Goal: Understand process/instructions

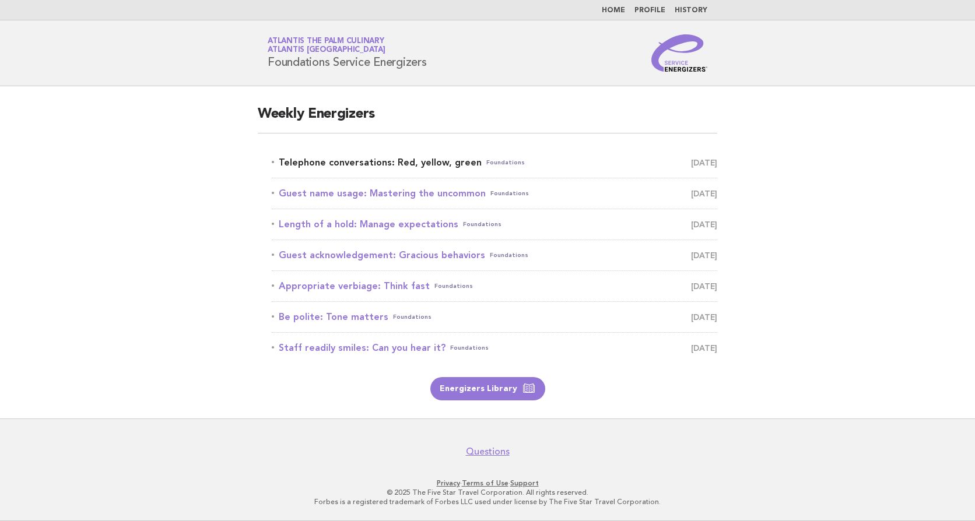
click at [367, 160] on link "Telephone conversations: Red, yellow, green Foundations September 15" at bounding box center [495, 163] width 446 height 16
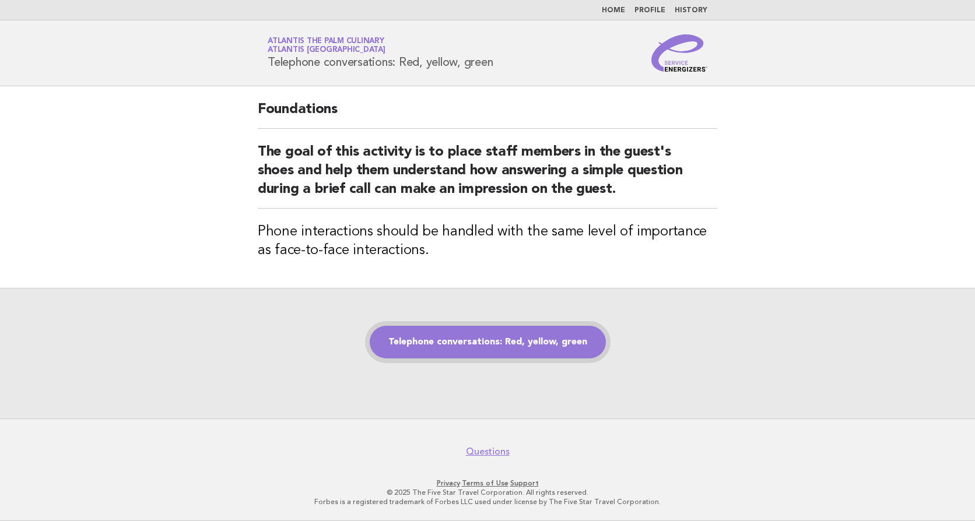
click at [481, 334] on link "Telephone conversations: Red, yellow, green" at bounding box center [488, 342] width 236 height 33
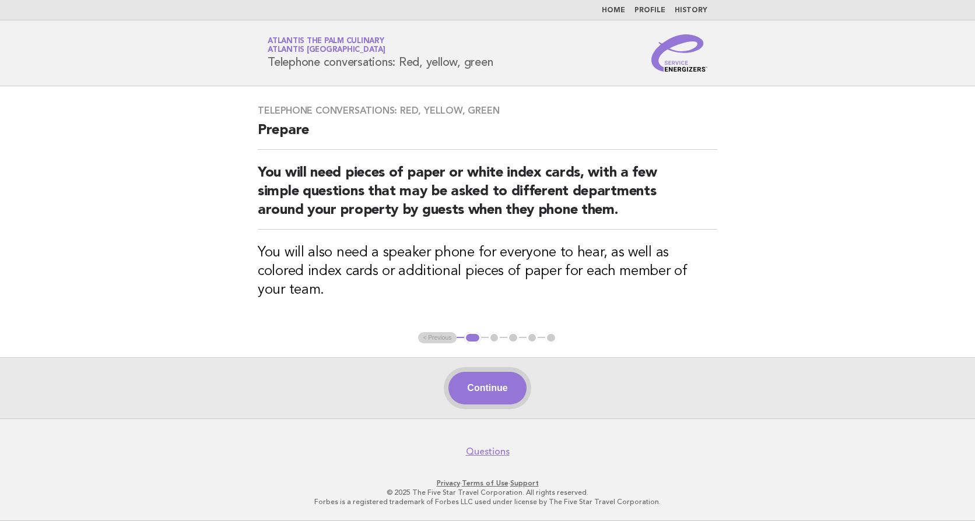
click at [494, 401] on button "Continue" at bounding box center [488, 388] width 78 height 33
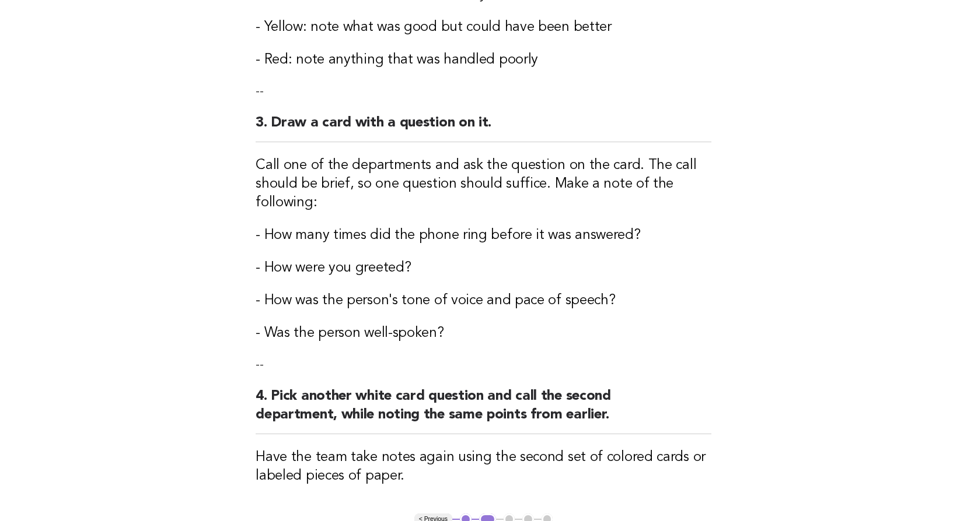
scroll to position [648, 0]
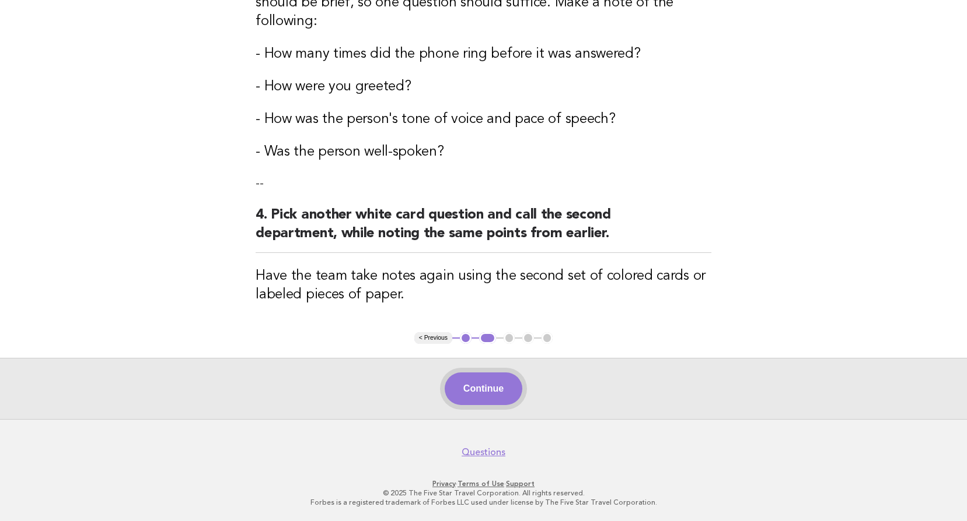
click at [512, 397] on button "Continue" at bounding box center [483, 389] width 78 height 33
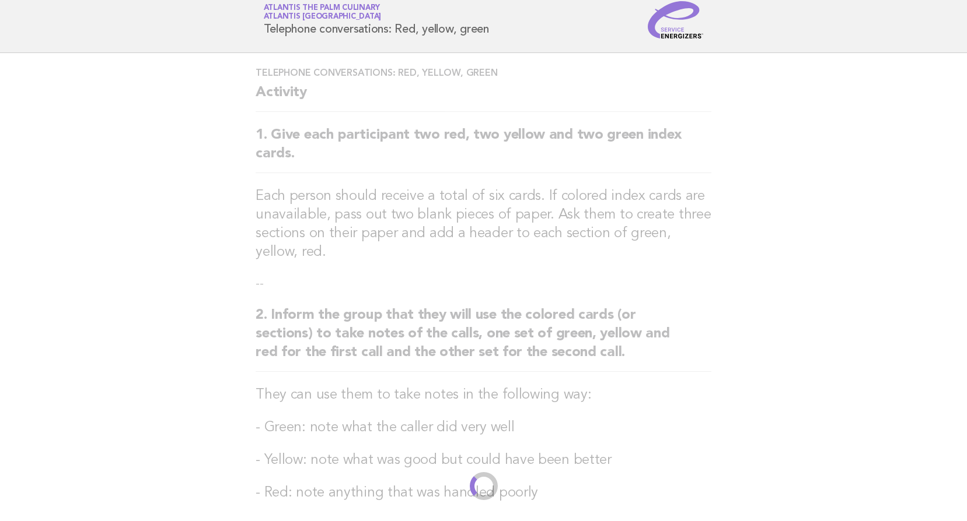
scroll to position [0, 0]
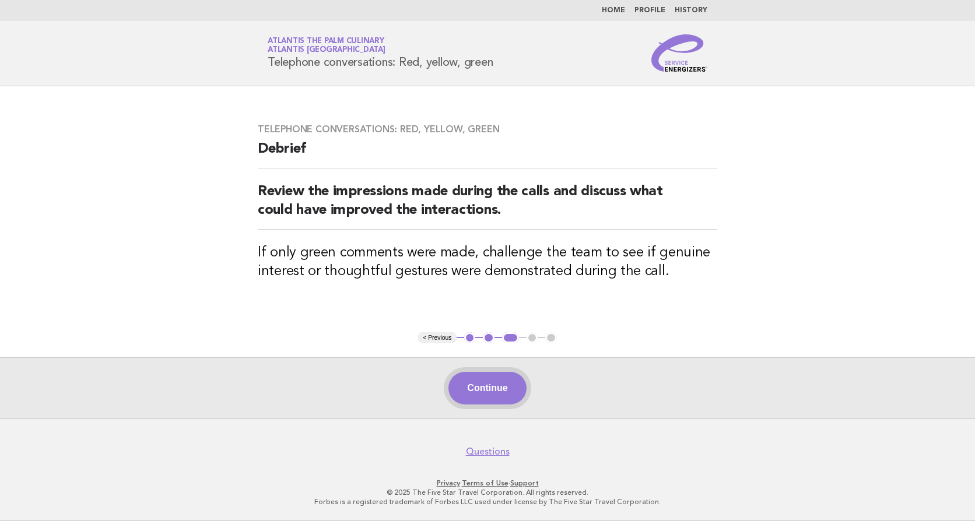
click at [505, 388] on button "Continue" at bounding box center [488, 388] width 78 height 33
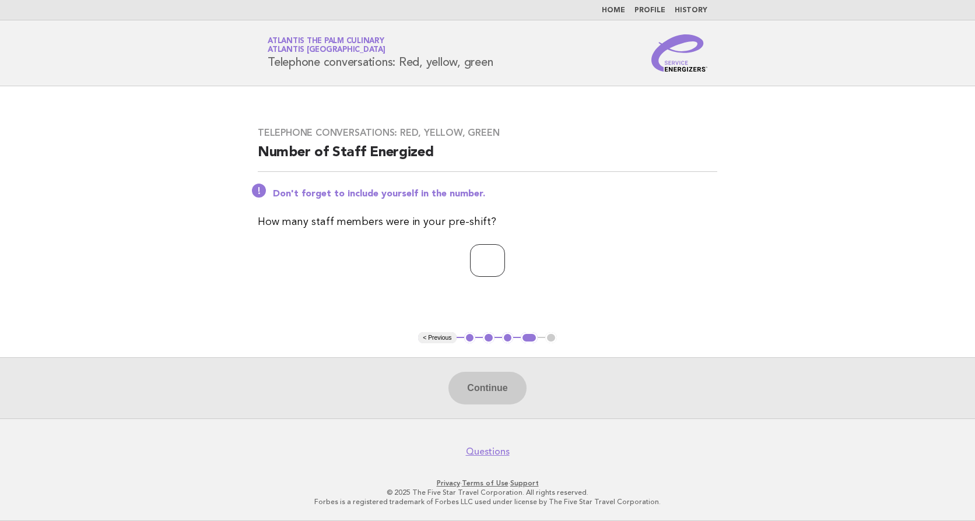
click at [479, 261] on input "number" at bounding box center [487, 260] width 35 height 33
type input "**"
click at [491, 393] on button "Continue" at bounding box center [488, 388] width 78 height 33
